Goal: Information Seeking & Learning: Find specific page/section

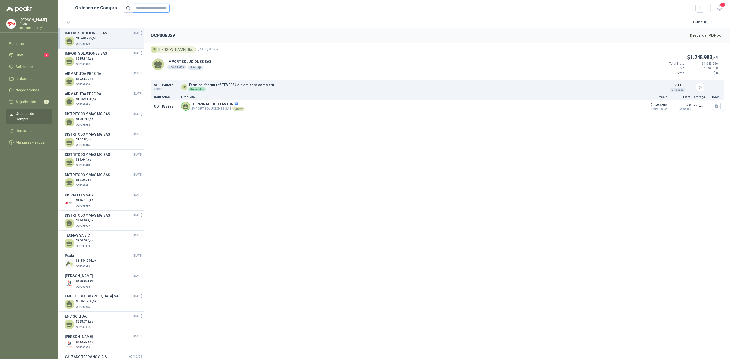
click at [163, 7] on input "text" at bounding box center [151, 8] width 37 height 9
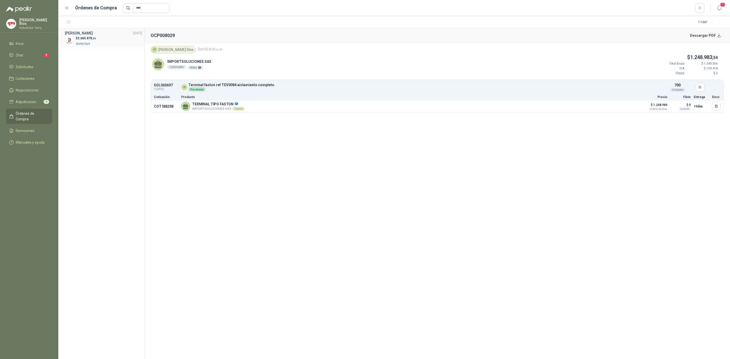
click at [99, 44] on div "$ 3.665.878 ,30 OCP007559" at bounding box center [103, 41] width 77 height 10
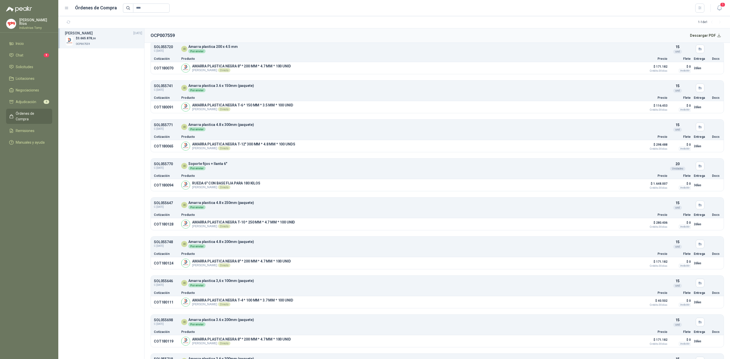
scroll to position [0, 0]
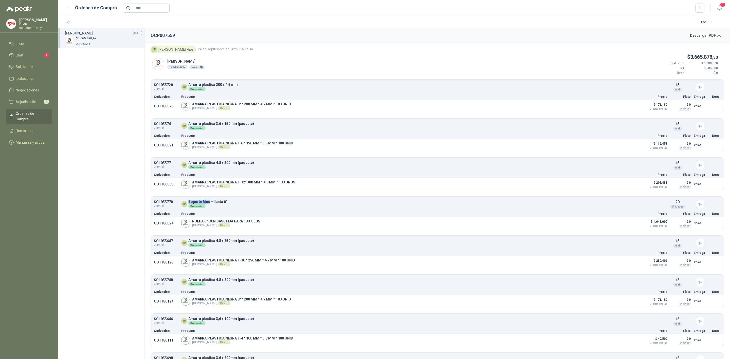
drag, startPoint x: 189, startPoint y: 202, endPoint x: 209, endPoint y: 201, distance: 20.3
click at [209, 201] on article "SOL055770 C: [DATE] IR Soporte fijos + llanta 6" Por enviar Detalles 20 Unidad…" at bounding box center [437, 204] width 573 height 13
drag, startPoint x: 146, startPoint y: 5, endPoint x: 121, endPoint y: 4, distance: 24.6
click at [121, 4] on div "Órdenes de Compra ****" at bounding box center [384, 8] width 640 height 9
type input "****"
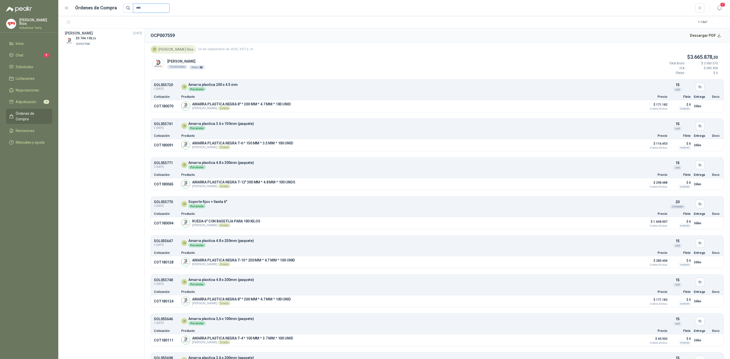
click at [156, 7] on input "****" at bounding box center [151, 8] width 37 height 9
click at [102, 37] on div "$ 3.744.130 ,32 OCP007580" at bounding box center [103, 41] width 77 height 10
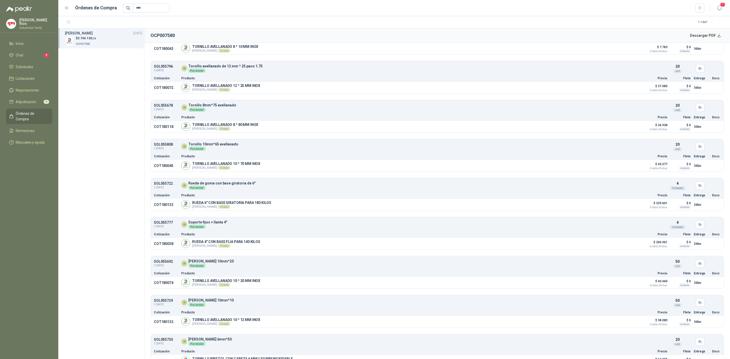
scroll to position [799, 0]
drag, startPoint x: 189, startPoint y: 193, endPoint x: 238, endPoint y: 197, distance: 49.9
click at [238, 191] on div "IR Soporte fijos + llanta 4" Por enviar" at bounding box center [420, 187] width 478 height 8
click at [629, 209] on button "Detalles" at bounding box center [628, 205] width 24 height 7
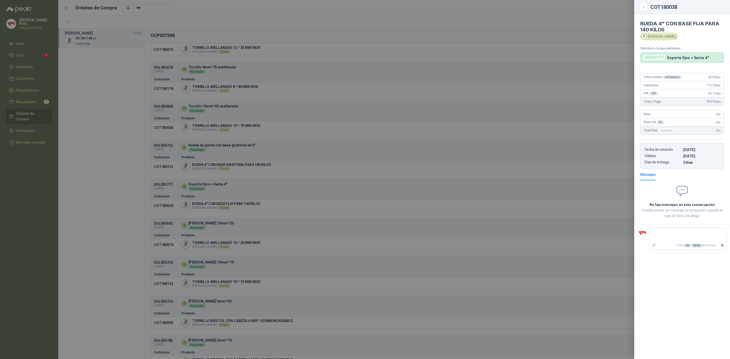
click at [227, 194] on div at bounding box center [365, 179] width 730 height 359
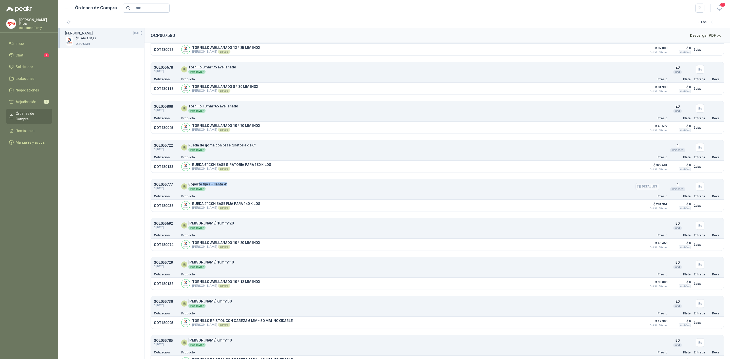
drag, startPoint x: 197, startPoint y: 191, endPoint x: 231, endPoint y: 193, distance: 33.2
click at [231, 191] on div "IR Soporte fijos + llanta 4" Por enviar" at bounding box center [420, 187] width 478 height 8
drag, startPoint x: 198, startPoint y: 213, endPoint x: 237, endPoint y: 210, distance: 38.9
click at [237, 210] on article "COT180038 RUEDA 4" CON BASE FIJA PARA 140 KILOS [PERSON_NAME] Directo Detalles …" at bounding box center [437, 206] width 573 height 12
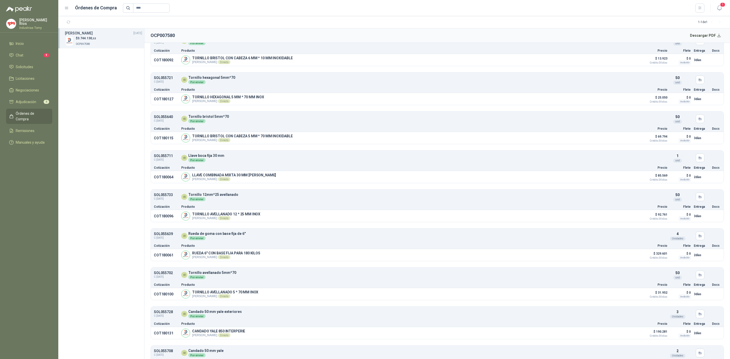
scroll to position [1103, 0]
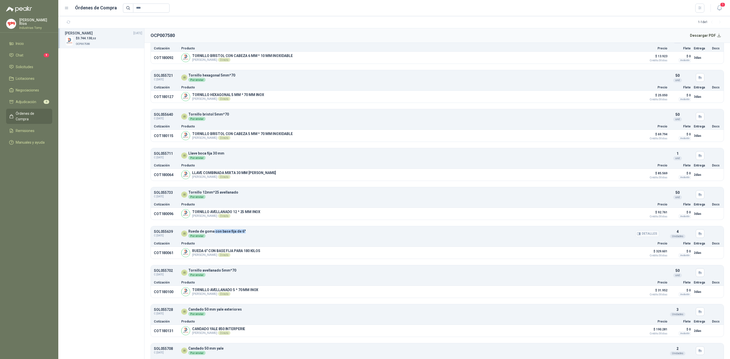
drag, startPoint x: 212, startPoint y: 245, endPoint x: 247, endPoint y: 243, distance: 35.0
click at [247, 238] on div "IR Rueda de goma con base fija de 6" Por enviar" at bounding box center [420, 234] width 478 height 8
drag, startPoint x: 125, startPoint y: 15, endPoint x: 112, endPoint y: 18, distance: 13.4
click at [112, 18] on main "Órdenes de Compra **** 1 1 - 1 de 1 [PERSON_NAME] [DATE] $ 3.744.130 ,32 OCP007…" at bounding box center [394, 179] width 672 height 359
type input "****"
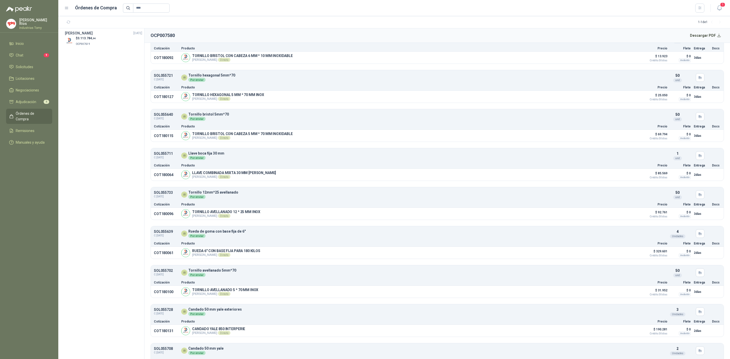
drag, startPoint x: 114, startPoint y: 44, endPoint x: 114, endPoint y: 49, distance: 5.4
click at [114, 44] on div "$ 3.113.784 ,94 OCP007619" at bounding box center [103, 41] width 77 height 10
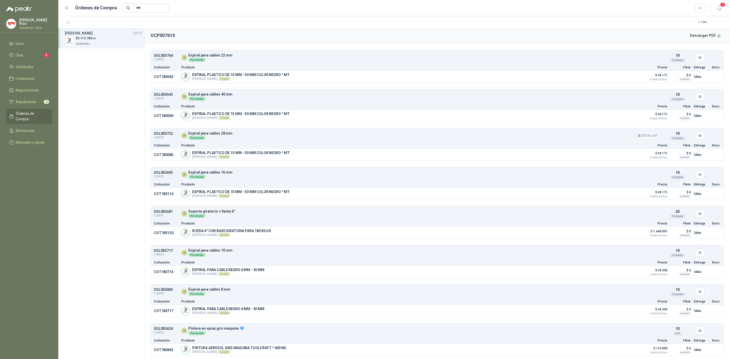
scroll to position [190, 0]
drag, startPoint x: 194, startPoint y: 209, endPoint x: 242, endPoint y: 208, distance: 48.2
click at [242, 208] on article "SOL055681 C: [DATE] IR Soporte giratorio + llanta 6" Por enviar Detalles 20 Un…" at bounding box center [437, 213] width 573 height 13
drag, startPoint x: 208, startPoint y: 231, endPoint x: 250, endPoint y: 234, distance: 42.0
click at [250, 234] on div "RUEDA 6" CON BASE GIRATORIA PARA 180 KILOS [PERSON_NAME] Directo Detalles" at bounding box center [231, 233] width 79 height 8
